Goal: Navigation & Orientation: Find specific page/section

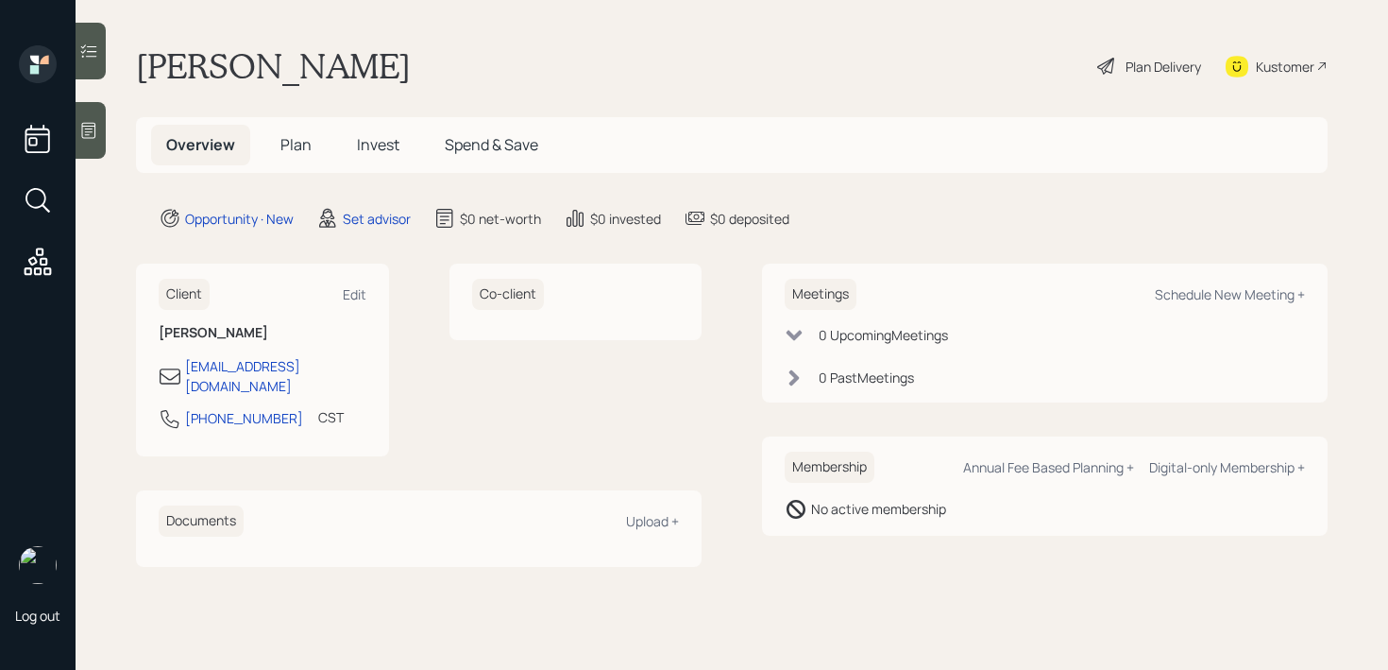
click at [93, 133] on icon at bounding box center [88, 130] width 19 height 19
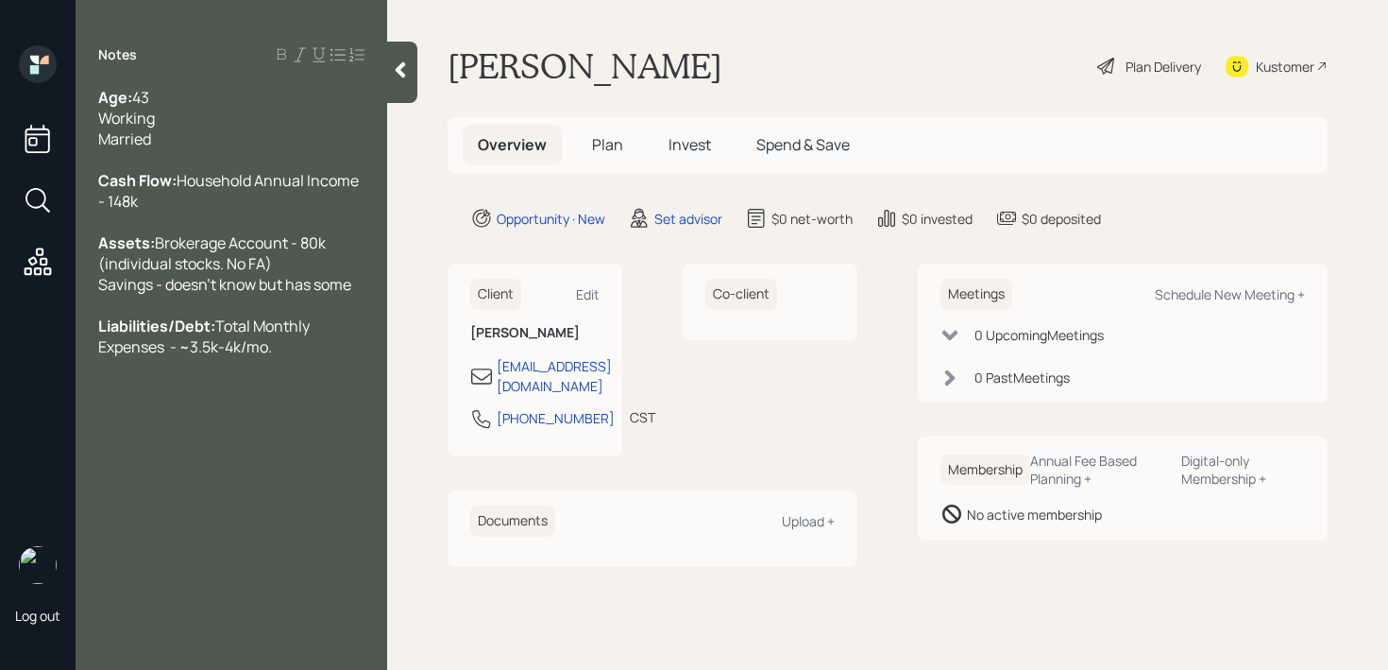
click at [409, 81] on div at bounding box center [402, 72] width 30 height 61
